Goal: Information Seeking & Learning: Learn about a topic

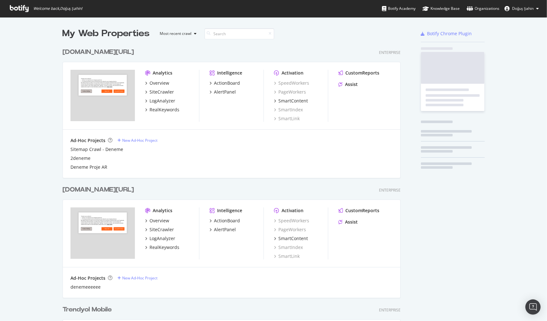
scroll to position [914, 343]
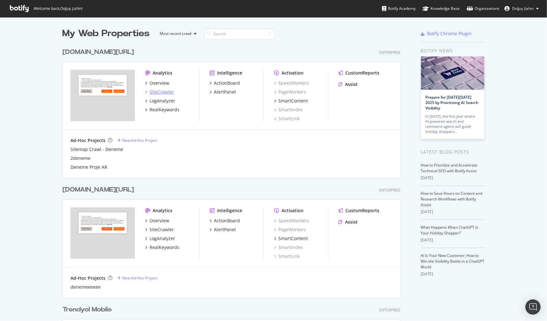
click at [161, 90] on div "SiteCrawler" at bounding box center [161, 92] width 24 height 6
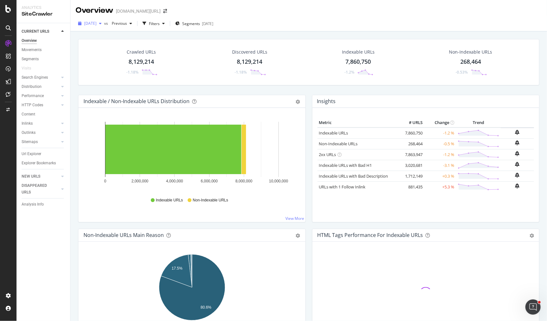
click at [96, 23] on span "[DATE]" at bounding box center [90, 23] width 12 height 5
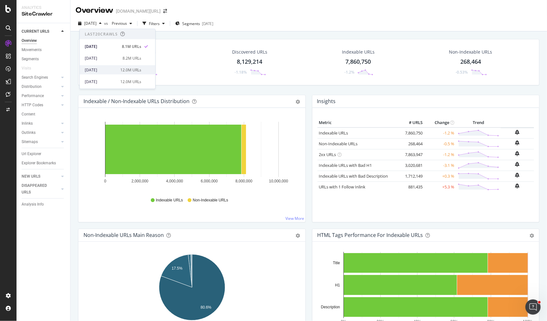
click at [110, 71] on div "2025 Aug. 29th" at bounding box center [101, 70] width 32 height 6
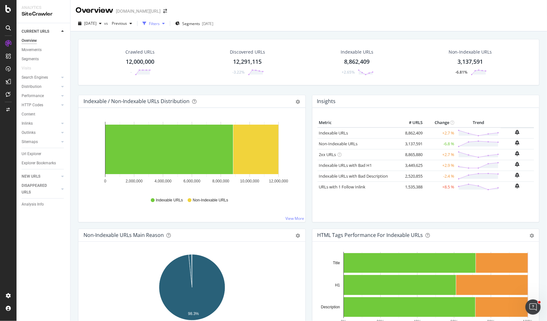
click at [160, 24] on div "Filters" at bounding box center [154, 23] width 11 height 5
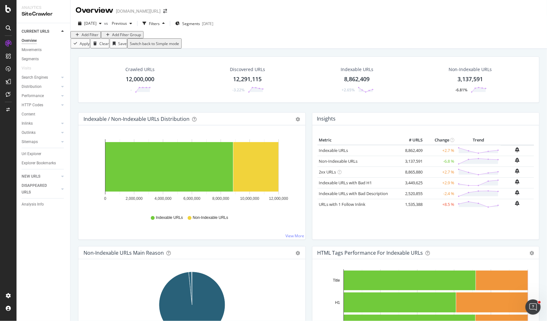
click at [92, 37] on div "Add Filter" at bounding box center [90, 34] width 17 height 5
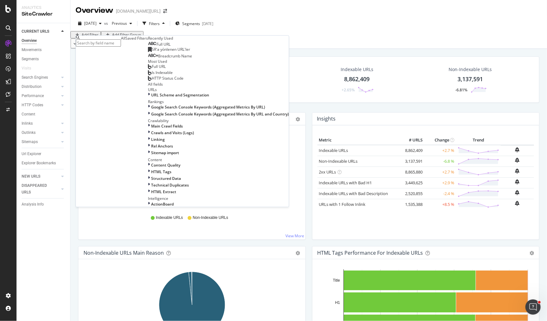
click at [152, 52] on span "SR'a yönlenen URL'ler" at bounding box center [171, 49] width 38 height 5
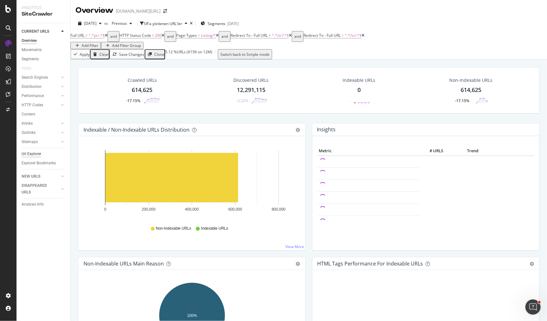
click at [35, 155] on div "Url Explorer" at bounding box center [32, 154] width 20 height 7
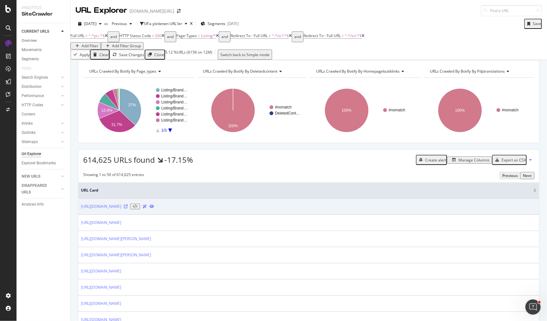
click at [128, 208] on icon at bounding box center [126, 207] width 4 height 4
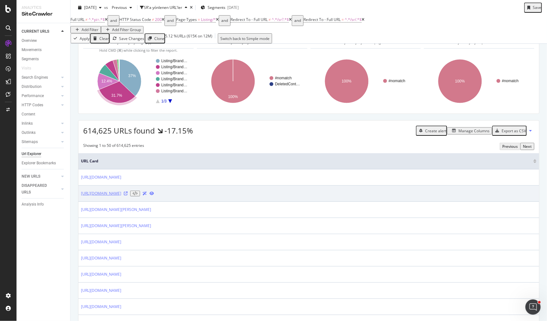
scroll to position [29, 0]
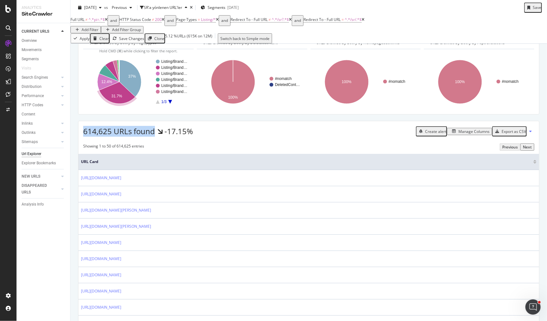
drag, startPoint x: 153, startPoint y: 141, endPoint x: 82, endPoint y: 140, distance: 70.8
click at [82, 137] on div "614,625 URLs found -17.15% Create alert Manage Columns Export as CSV" at bounding box center [308, 129] width 460 height 16
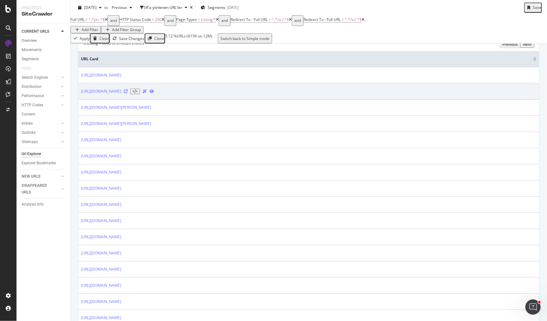
scroll to position [137, 0]
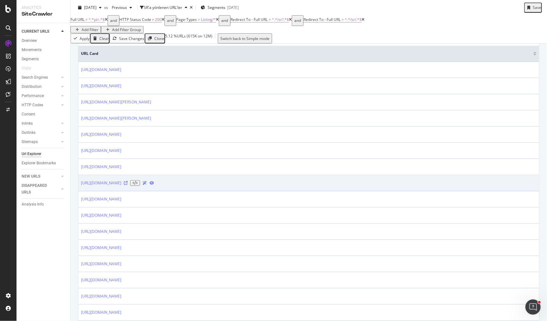
click at [128, 185] on icon at bounding box center [126, 183] width 4 height 4
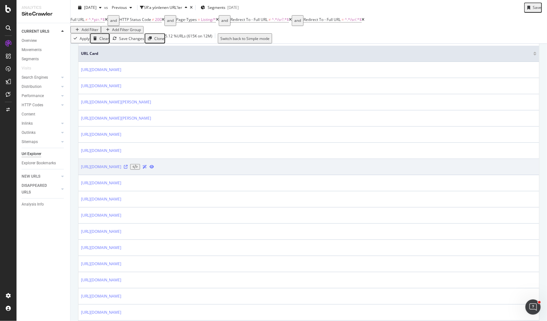
click at [128, 169] on icon at bounding box center [126, 167] width 4 height 4
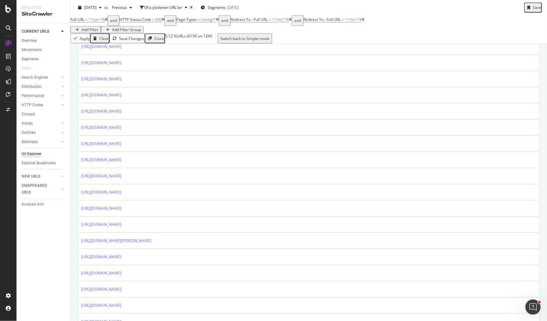
scroll to position [430, 0]
